Goal: Task Accomplishment & Management: Manage account settings

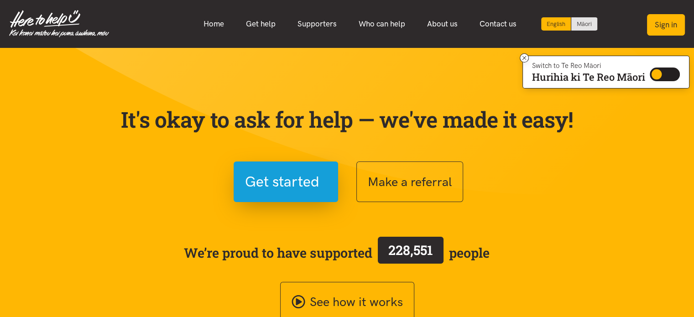
click at [662, 26] on button "Sign in" at bounding box center [666, 24] width 38 height 21
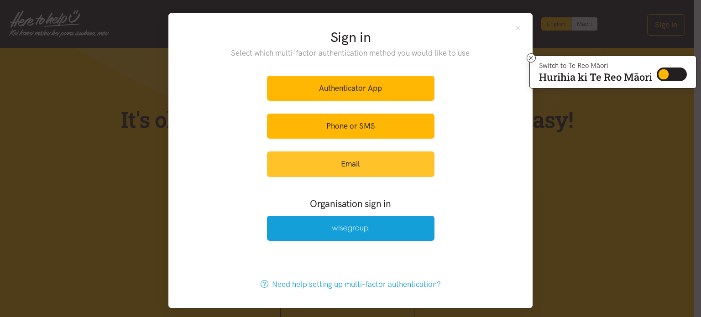
click at [336, 158] on link "Email" at bounding box center [351, 164] width 168 height 25
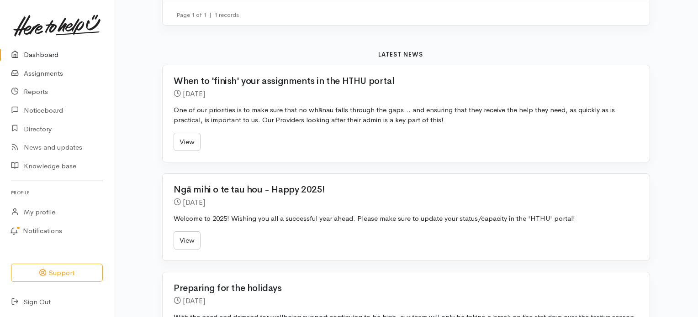
scroll to position [320, 0]
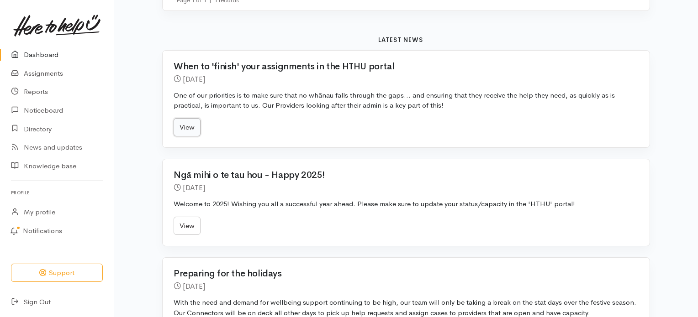
click at [190, 128] on link "View" at bounding box center [186, 127] width 27 height 19
click at [51, 53] on link "Dashboard" at bounding box center [57, 55] width 114 height 19
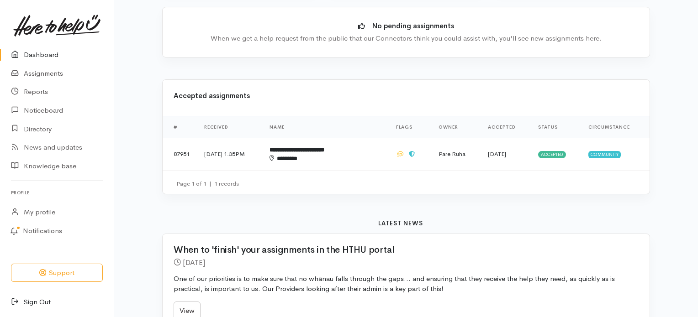
scroll to position [137, 0]
click at [38, 304] on link "Sign Out" at bounding box center [57, 302] width 114 height 19
